Goal: Information Seeking & Learning: Learn about a topic

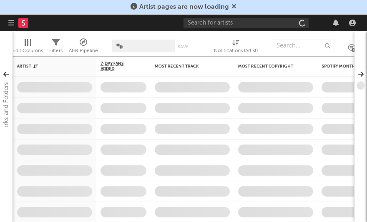
click at [235, 6] on icon at bounding box center [234, 6] width 5 height 7
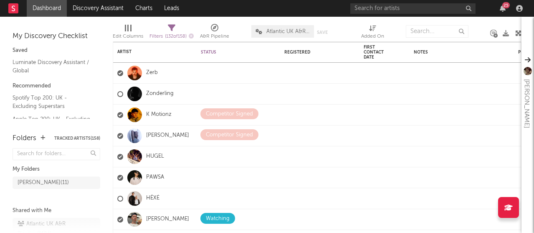
click at [498, 9] on div "25" at bounding box center [502, 8] width 13 height 7
click at [500, 9] on icon "button" at bounding box center [503, 8] width 6 height 7
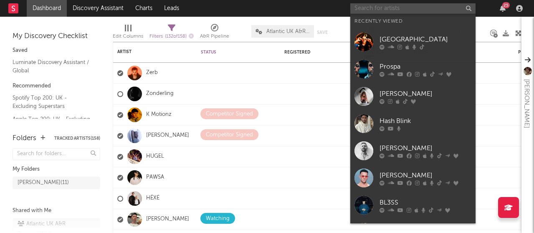
click at [391, 5] on input "text" at bounding box center [412, 8] width 125 height 10
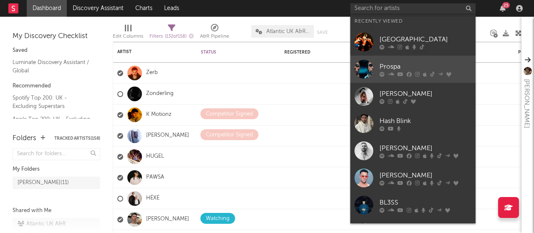
click at [385, 68] on div "Prospa" at bounding box center [425, 66] width 92 height 10
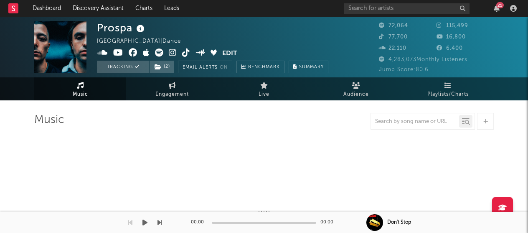
select select "6m"
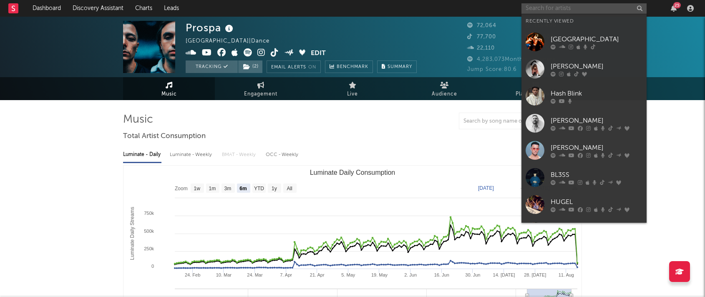
click at [533, 10] on input "text" at bounding box center [584, 8] width 125 height 10
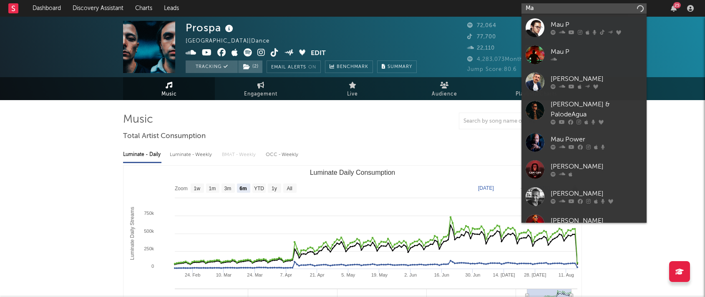
type input "M"
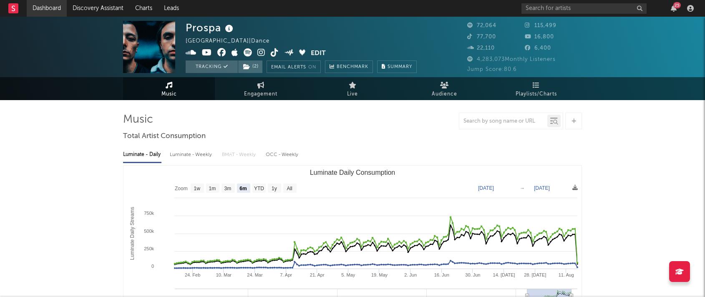
click at [48, 10] on link "Dashboard" at bounding box center [47, 8] width 40 height 17
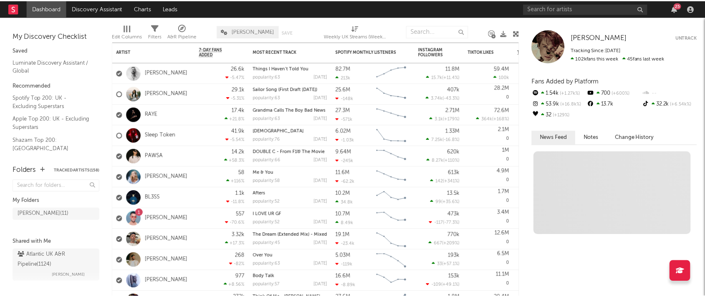
scroll to position [10, 0]
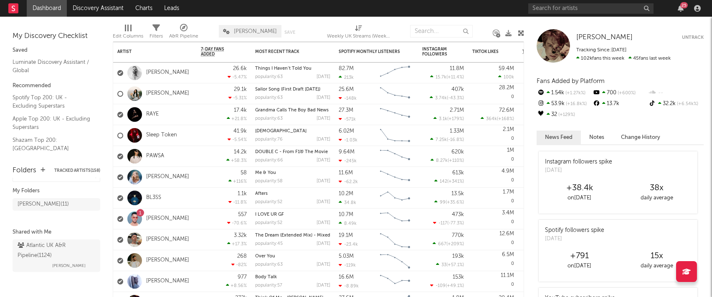
click at [533, 3] on div "25" at bounding box center [684, 5] width 8 height 6
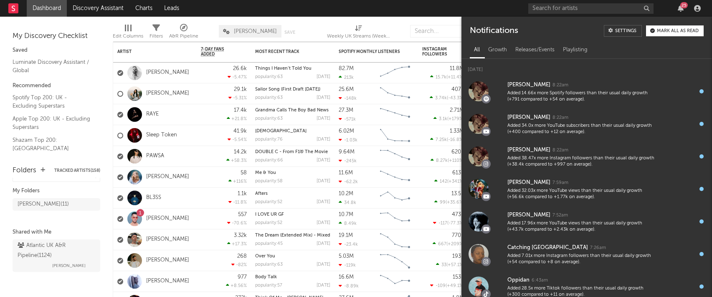
click at [533, 29] on div "Mark all as read" at bounding box center [678, 31] width 42 height 5
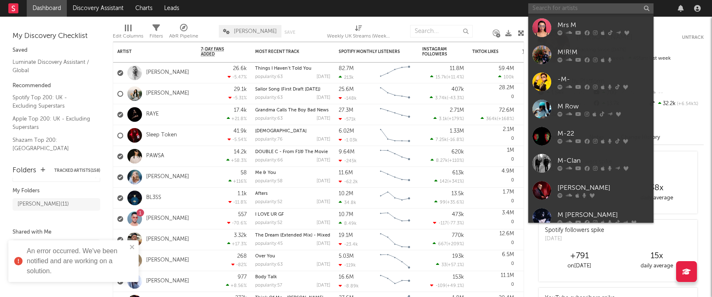
click at [533, 10] on input "text" at bounding box center [590, 8] width 125 height 10
type input "V"
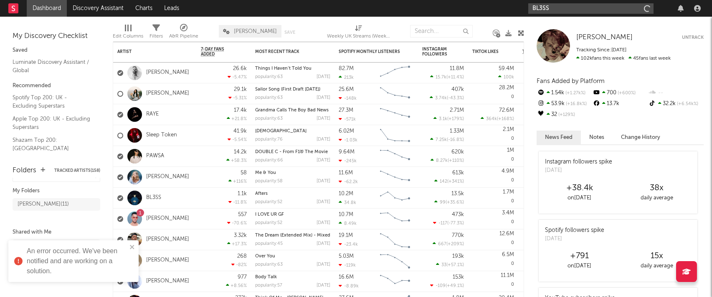
type input "BL3SS"
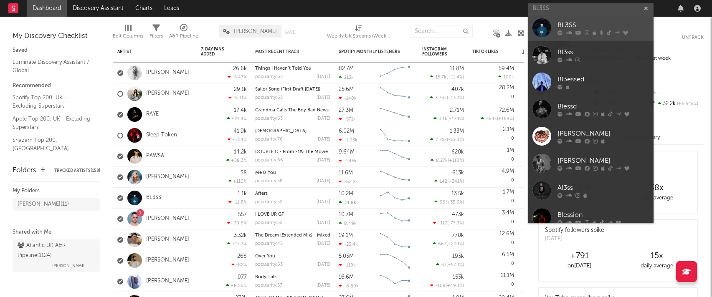
click at [533, 23] on div "BL3SS" at bounding box center [603, 25] width 92 height 10
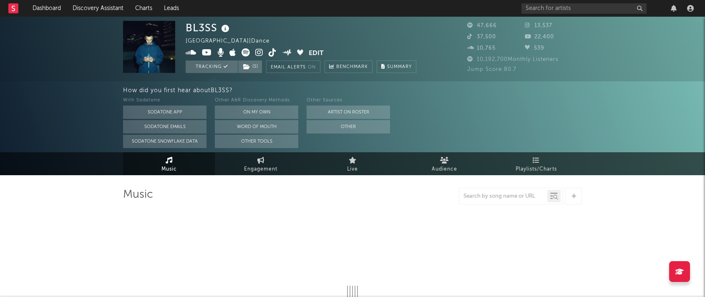
select select "6m"
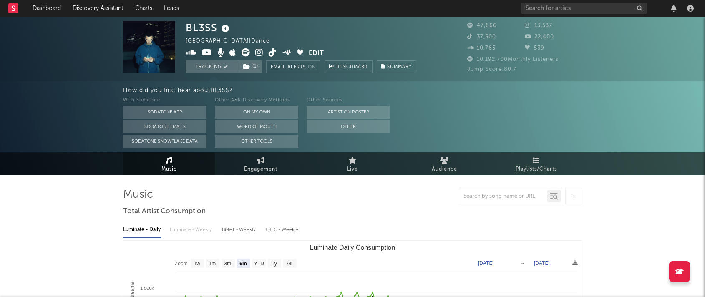
click at [275, 51] on icon at bounding box center [273, 52] width 8 height 8
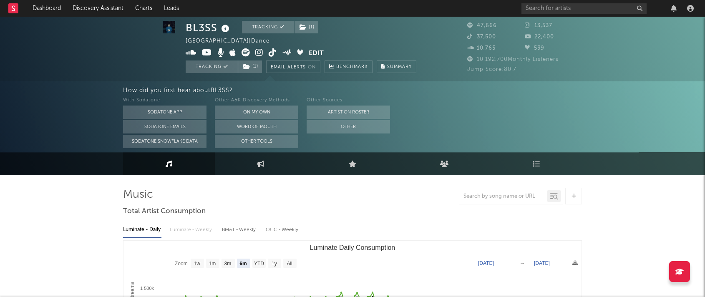
scroll to position [0, 0]
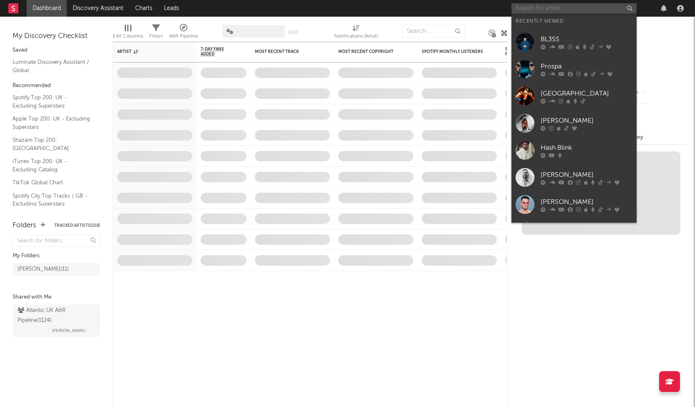
click at [589, 10] on input "text" at bounding box center [574, 8] width 125 height 10
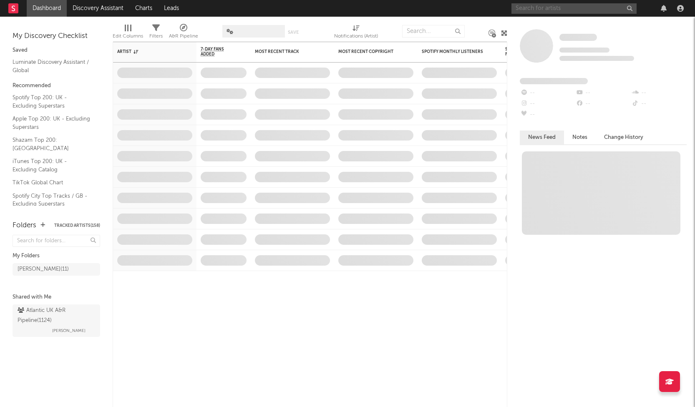
click at [557, 4] on input "text" at bounding box center [574, 8] width 125 height 10
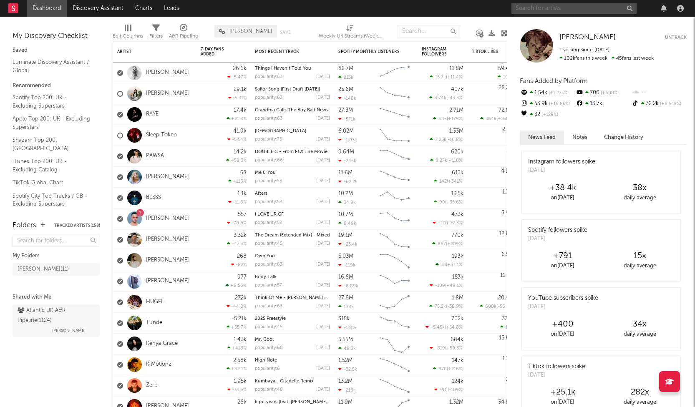
click at [588, 11] on input "text" at bounding box center [574, 8] width 125 height 10
drag, startPoint x: 43, startPoint y: 272, endPoint x: 46, endPoint y: 268, distance: 5.1
click at [43, 272] on div "Kevin Signed ( 11 )" at bounding box center [43, 270] width 51 height 10
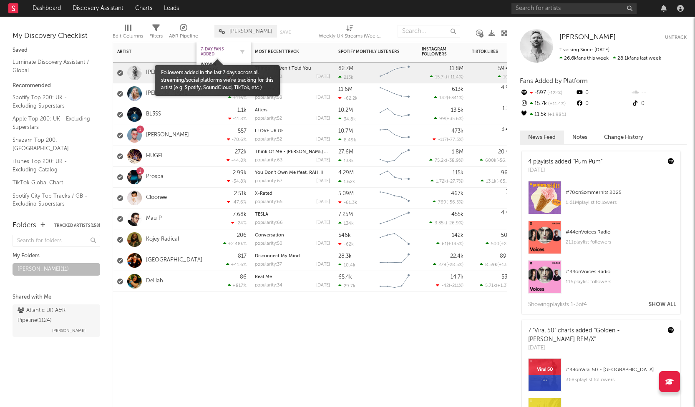
click at [207, 47] on span "7-Day Fans Added" at bounding box center [217, 52] width 33 height 10
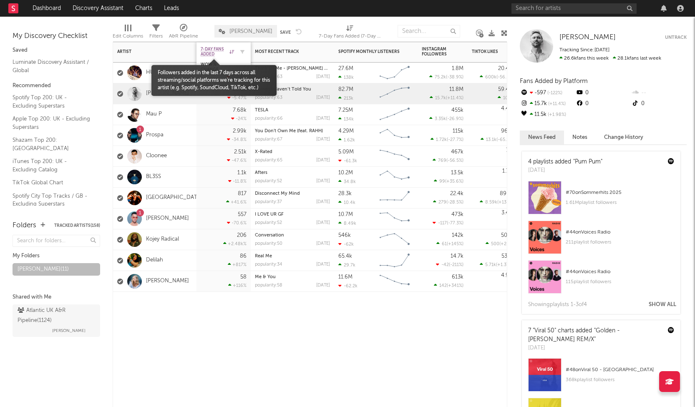
click at [212, 47] on span "7-Day Fans Added" at bounding box center [214, 52] width 27 height 10
